Goal: Transaction & Acquisition: Purchase product/service

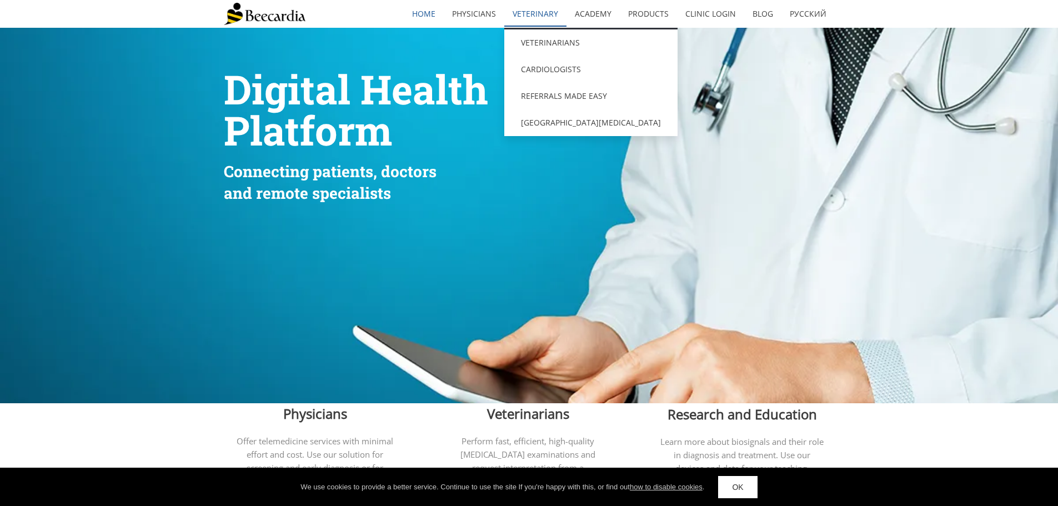
click at [540, 12] on link "Veterinary" at bounding box center [535, 14] width 62 height 26
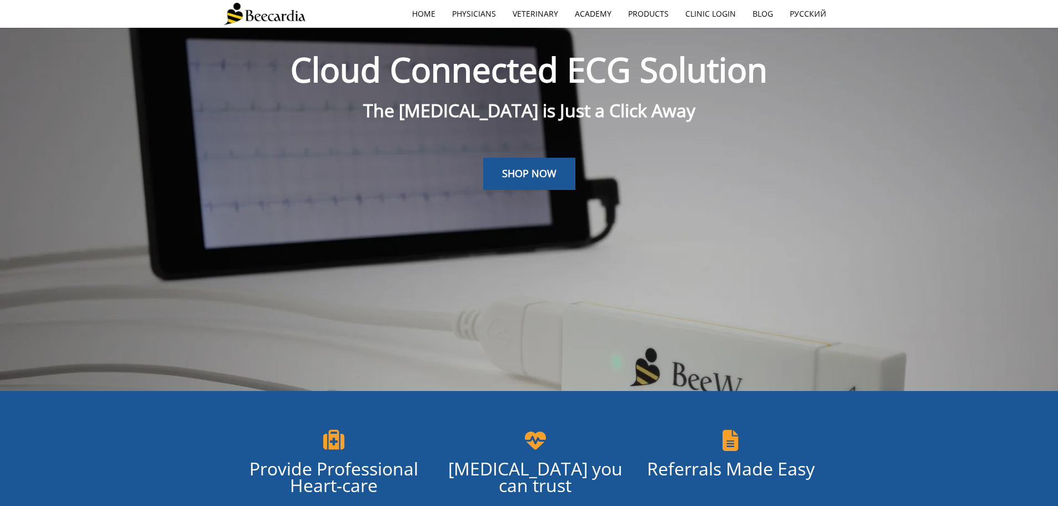
scroll to position [28, 0]
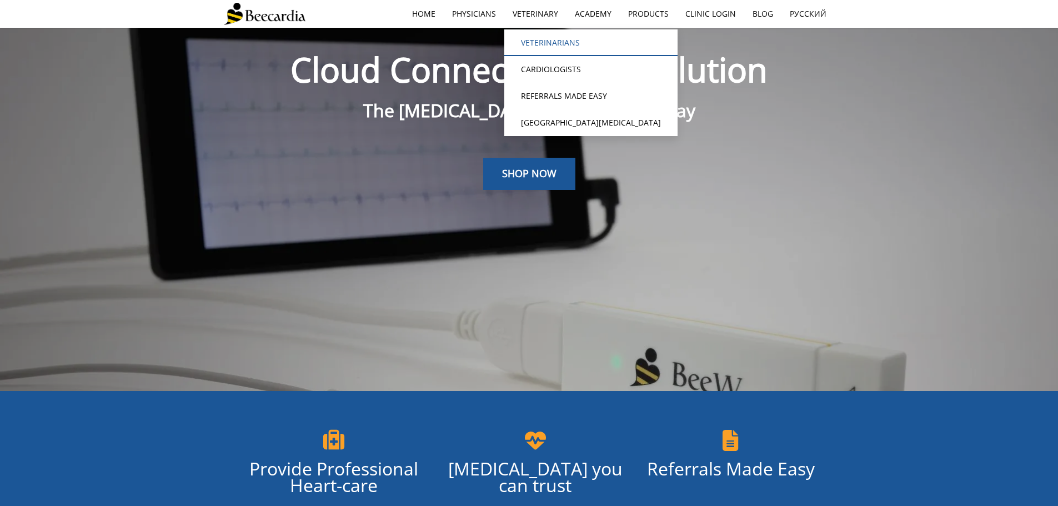
click at [544, 41] on link "Veterinarians" at bounding box center [590, 42] width 173 height 27
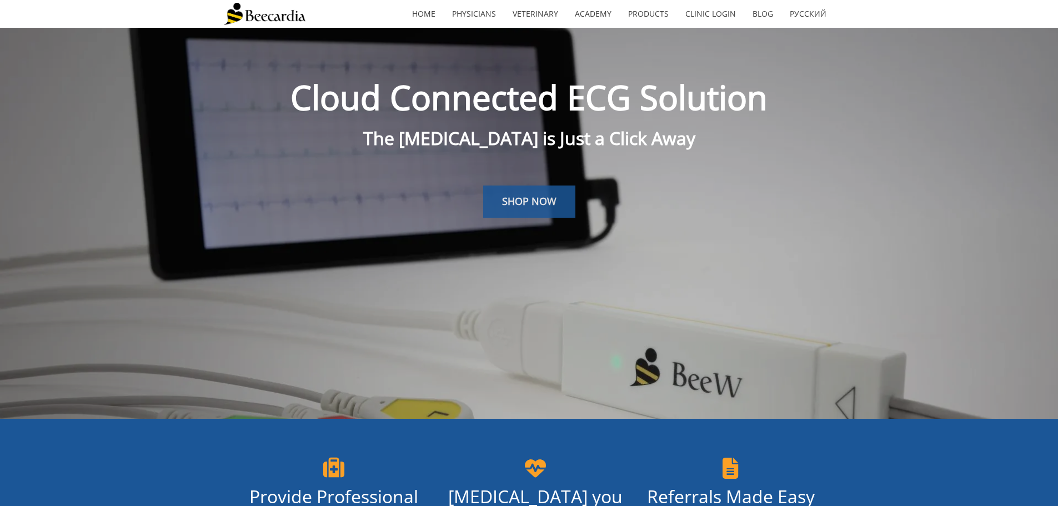
click at [515, 204] on span "SHOP NOW" at bounding box center [529, 200] width 54 height 13
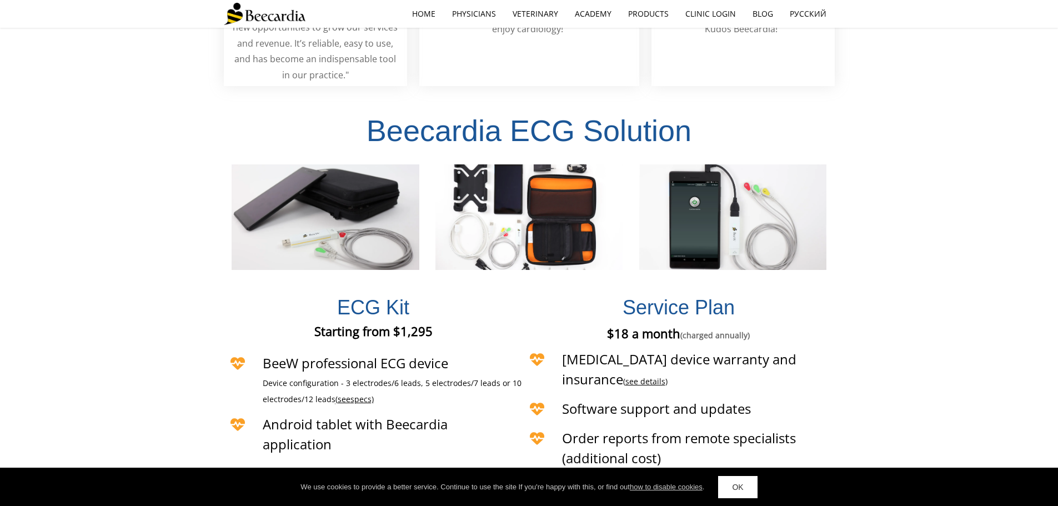
scroll to position [2437, 0]
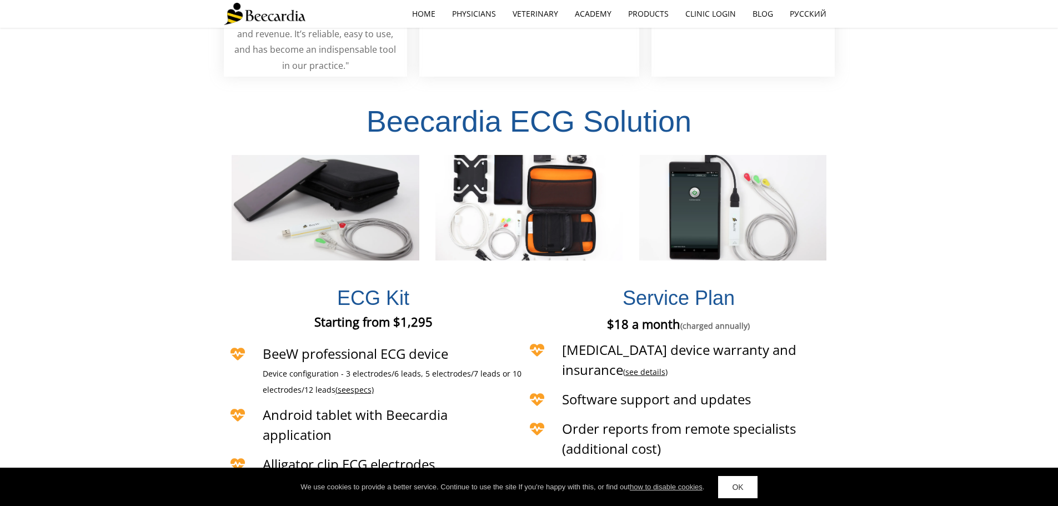
click at [88, 154] on div "Beecardia ECG Solution" at bounding box center [529, 172] width 1058 height 190
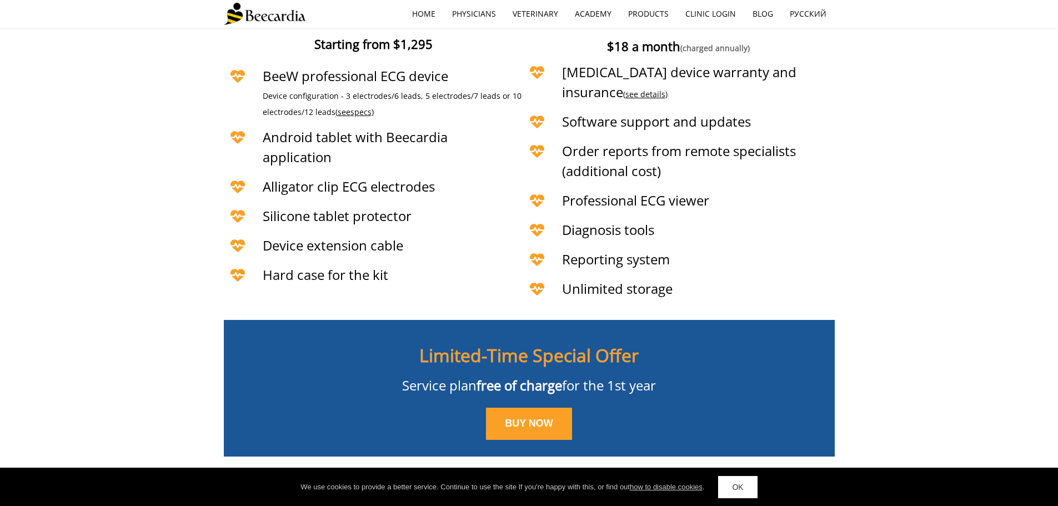
scroll to position [2770, 0]
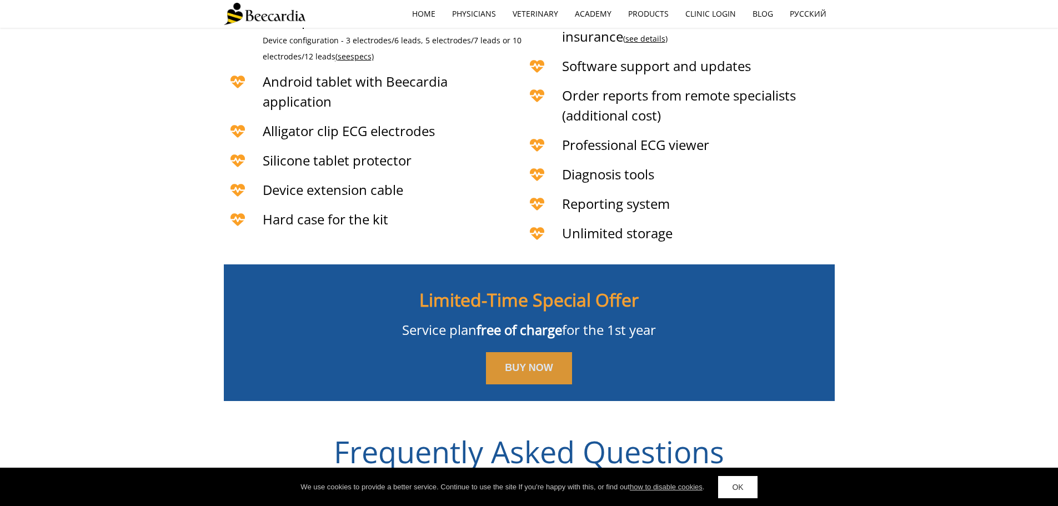
click at [525, 362] on span "BUY NOW" at bounding box center [529, 367] width 48 height 11
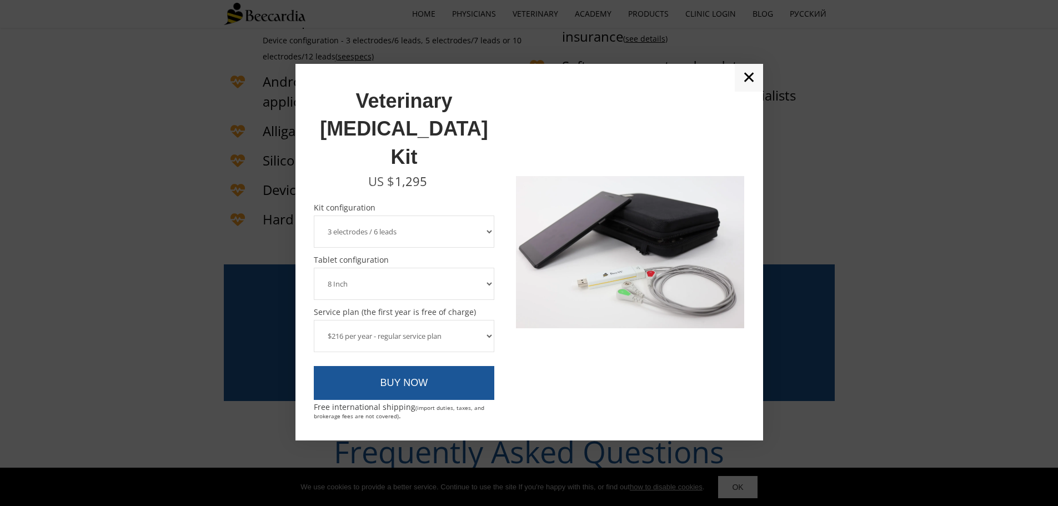
click at [483, 215] on select "3 electrodes / 6 leads 5 electrodes / 7 leads" at bounding box center [404, 231] width 181 height 32
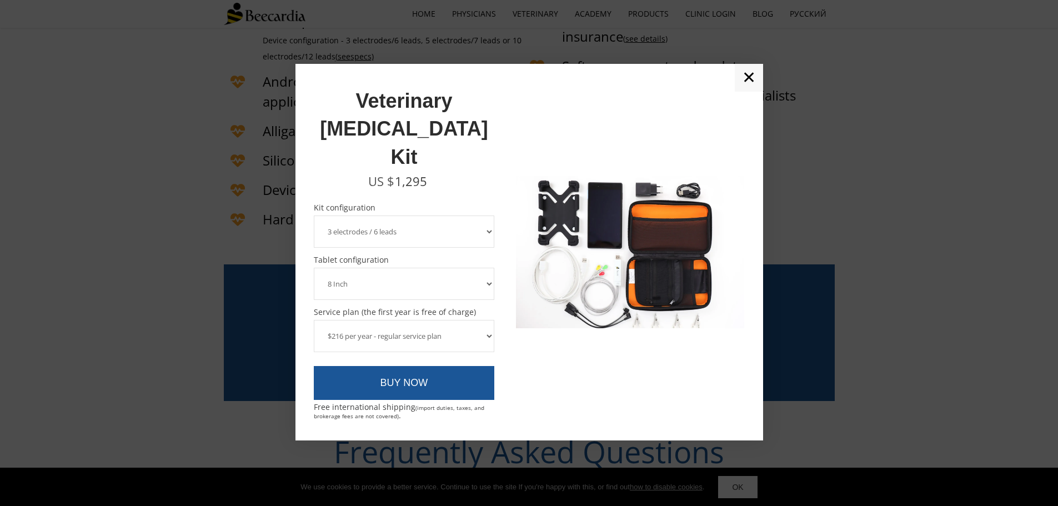
click at [482, 215] on select "3 electrodes / 6 leads 5 electrodes / 7 leads" at bounding box center [404, 231] width 181 height 32
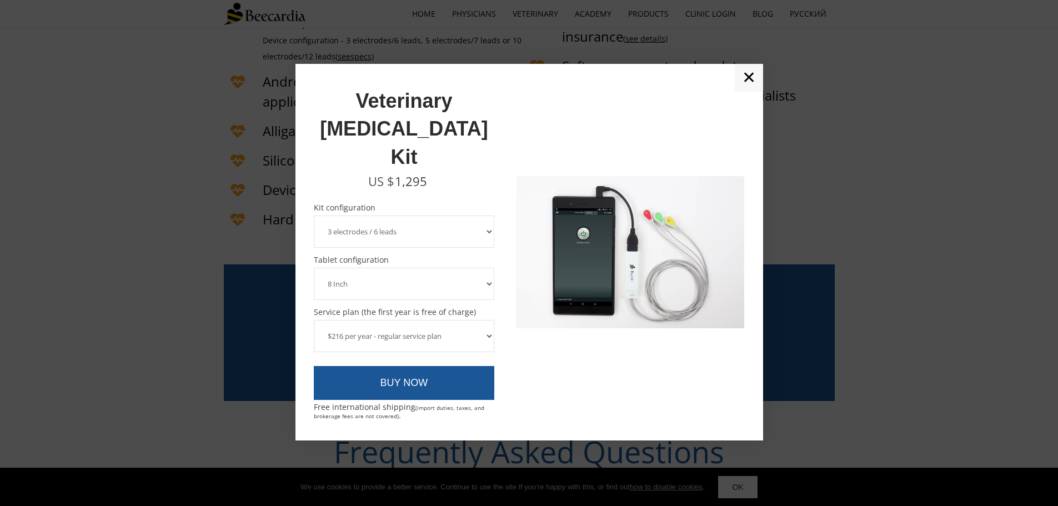
click at [486, 268] on select "8 Inch 10 Inch" at bounding box center [404, 284] width 181 height 32
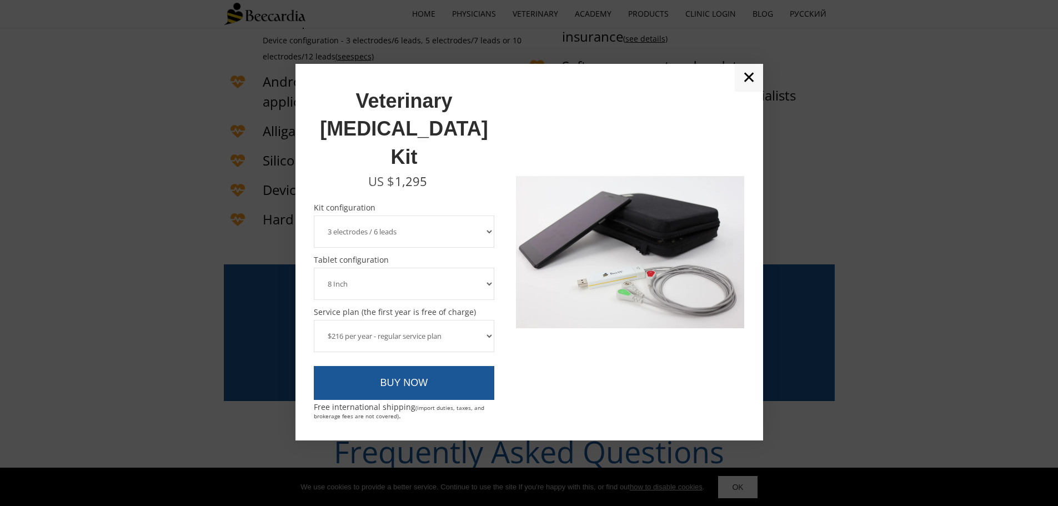
select select "10 Inch"
click at [314, 268] on select "8 Inch 10 Inch" at bounding box center [404, 284] width 181 height 32
click at [752, 92] on link "✕" at bounding box center [748, 78] width 28 height 28
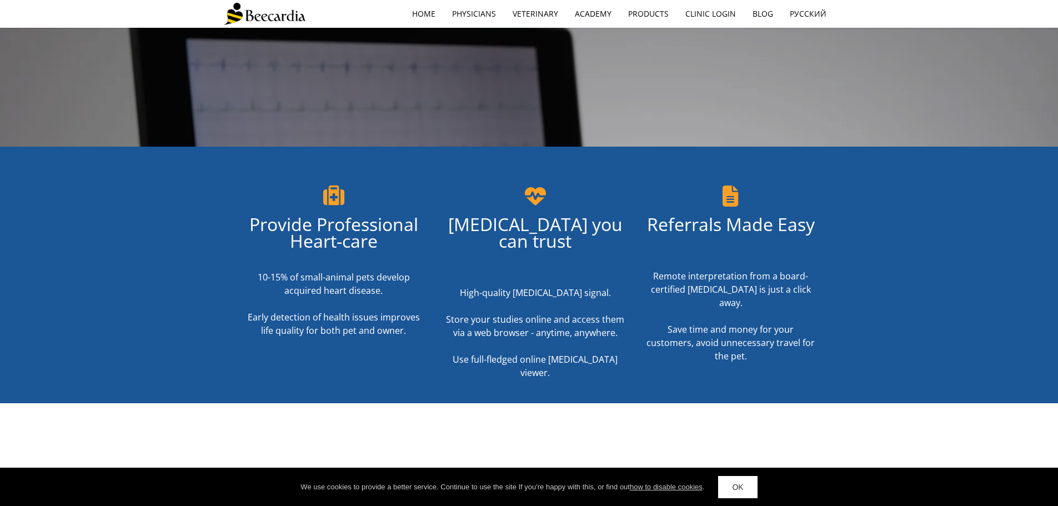
scroll to position [0, 0]
